Goal: Book appointment/travel/reservation

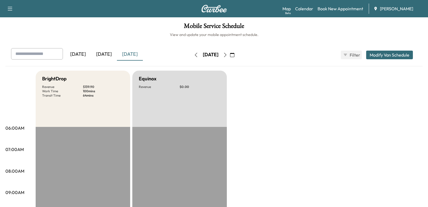
click at [103, 53] on div "[DATE]" at bounding box center [104, 54] width 26 height 12
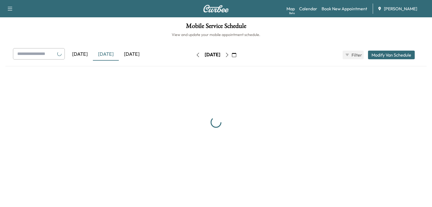
click at [139, 53] on div "[DATE]" at bounding box center [132, 54] width 26 height 12
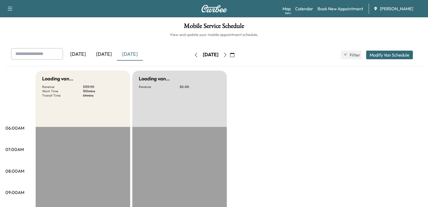
click at [102, 54] on div "[DATE]" at bounding box center [104, 54] width 26 height 12
click at [127, 53] on div "[DATE]" at bounding box center [130, 54] width 26 height 12
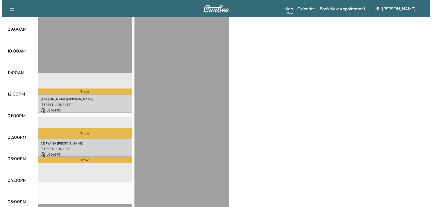
scroll to position [189, 0]
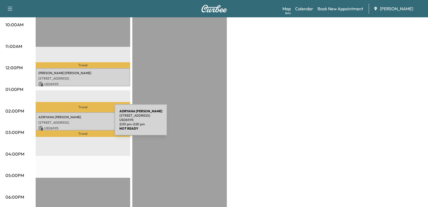
click at [74, 123] on div "[PERSON_NAME] [STREET_ADDRESS][PERSON_NAME] USD 69.95 2:00 pm - 2:50 pm" at bounding box center [83, 121] width 95 height 18
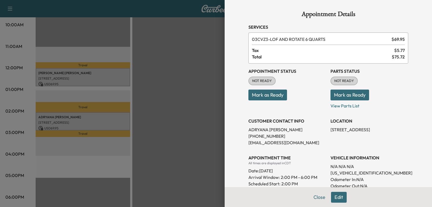
scroll to position [27, 0]
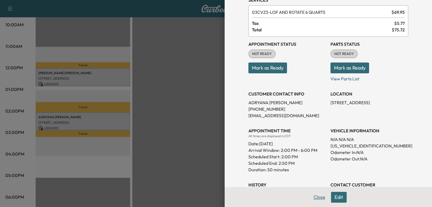
click at [315, 198] on button "Close" at bounding box center [319, 197] width 19 height 11
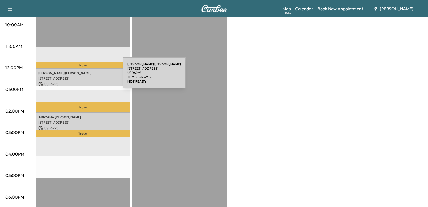
click at [82, 76] on p "[STREET_ADDRESS]" at bounding box center [82, 78] width 89 height 4
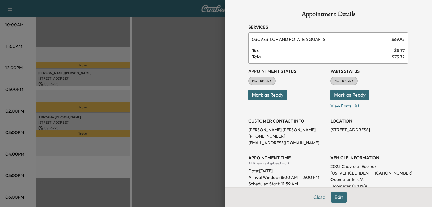
click at [334, 199] on button "Edit" at bounding box center [339, 197] width 16 height 11
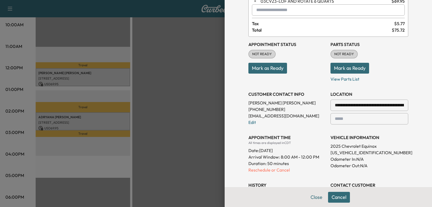
scroll to position [135, 0]
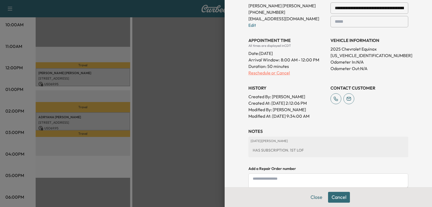
click at [260, 74] on p "Reschedule or Cancel" at bounding box center [288, 72] width 78 height 6
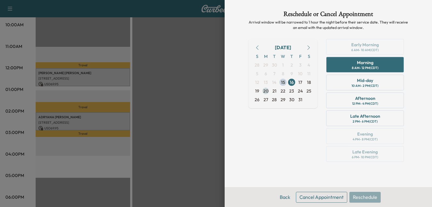
click at [265, 92] on span "20" at bounding box center [265, 91] width 5 height 6
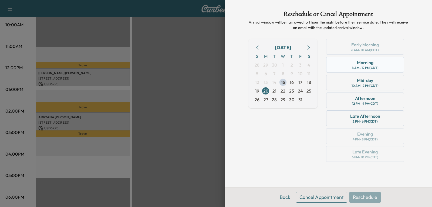
click at [371, 68] on div "8 AM - 12 PM (CDT)" at bounding box center [365, 68] width 27 height 4
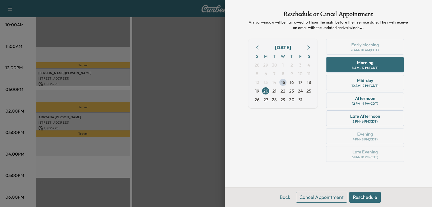
click at [367, 196] on button "Reschedule" at bounding box center [365, 197] width 31 height 11
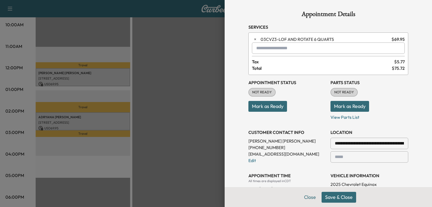
click at [329, 199] on button "Save & Close" at bounding box center [339, 197] width 35 height 11
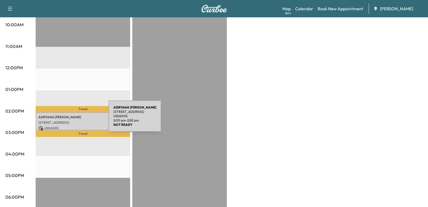
click at [68, 120] on p "[STREET_ADDRESS]" at bounding box center [82, 122] width 89 height 4
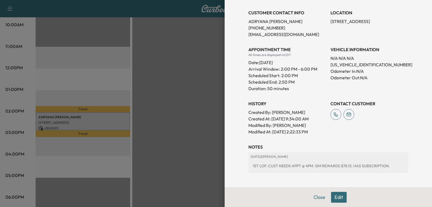
scroll to position [130, 0]
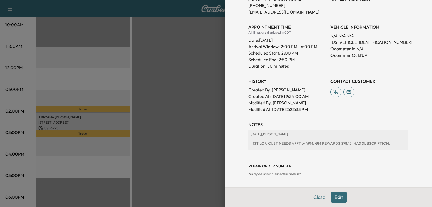
click at [337, 197] on button "Edit" at bounding box center [339, 197] width 16 height 11
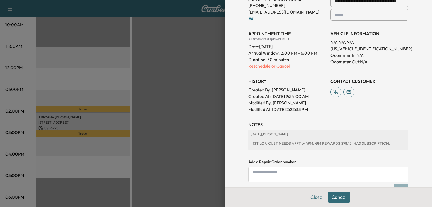
click at [261, 65] on p "Reschedule or Cancel" at bounding box center [288, 66] width 78 height 6
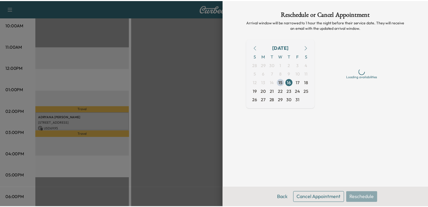
scroll to position [0, 0]
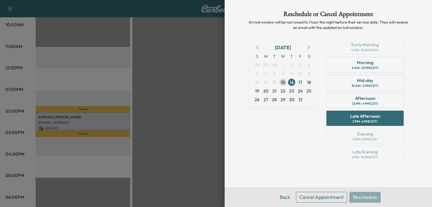
click at [283, 82] on span "15" at bounding box center [283, 82] width 4 height 6
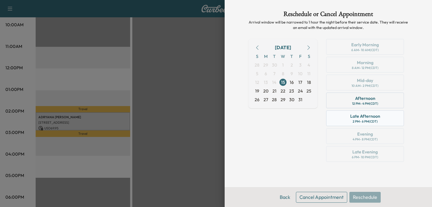
click at [359, 119] on div "Late Afternoon" at bounding box center [365, 116] width 30 height 6
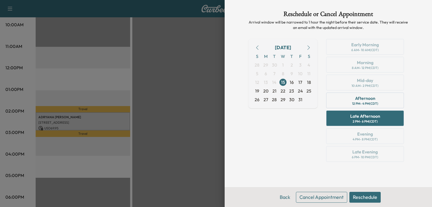
click at [358, 197] on button "Reschedule" at bounding box center [365, 197] width 31 height 11
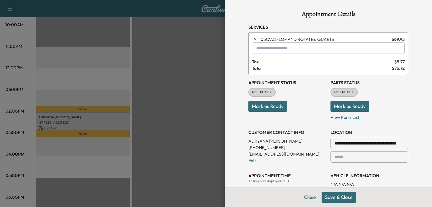
click at [339, 199] on button "Save & Close" at bounding box center [339, 197] width 35 height 11
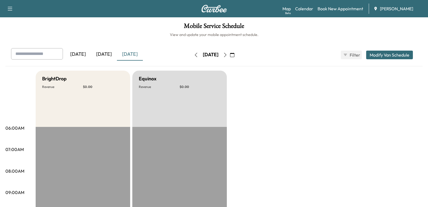
click at [105, 57] on div "[DATE]" at bounding box center [104, 54] width 26 height 12
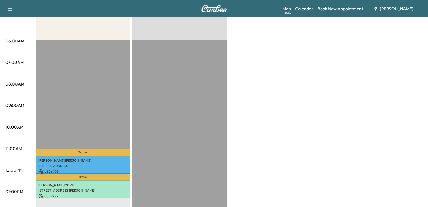
scroll to position [162, 0]
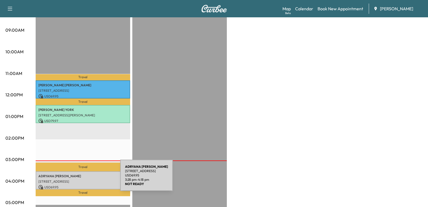
click at [80, 179] on p "[STREET_ADDRESS]" at bounding box center [82, 181] width 89 height 4
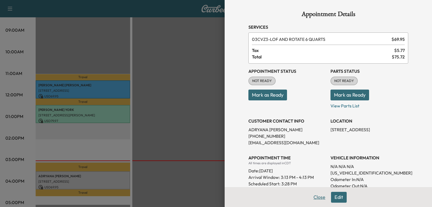
click at [313, 198] on button "Close" at bounding box center [319, 197] width 19 height 11
